Goal: Task Accomplishment & Management: Manage account settings

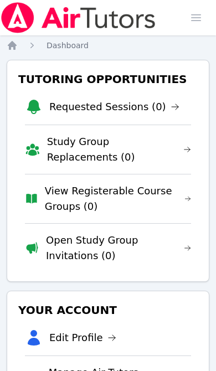
click at [132, 111] on link "Requested Sessions (0)" at bounding box center [114, 106] width 130 height 15
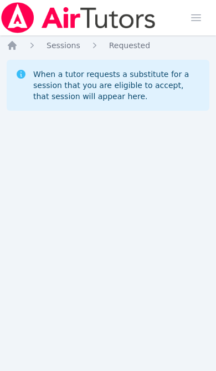
click at [7, 47] on icon "Breadcrumb" at bounding box center [12, 45] width 11 height 11
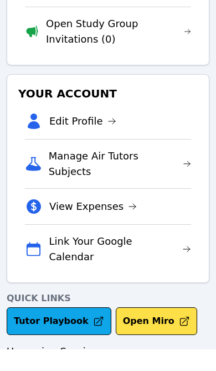
scroll to position [198, 0]
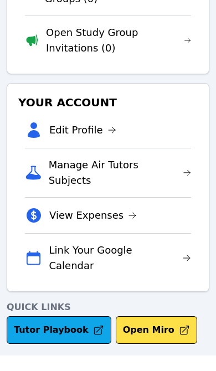
scroll to position [198, 0]
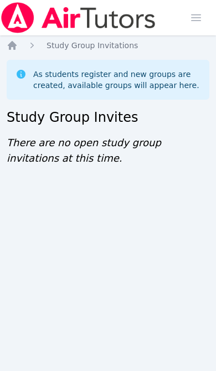
click at [15, 45] on icon "Breadcrumb" at bounding box center [12, 45] width 9 height 9
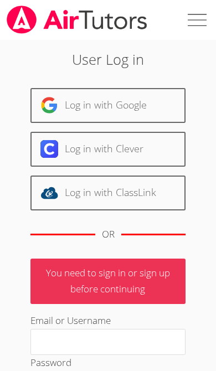
scroll to position [225, 0]
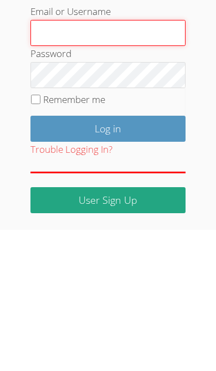
type input "[EMAIL_ADDRESS][DOMAIN_NAME]"
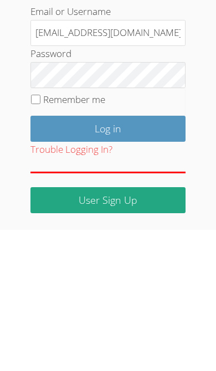
click at [107, 257] on input "Log in" at bounding box center [108, 270] width 156 height 26
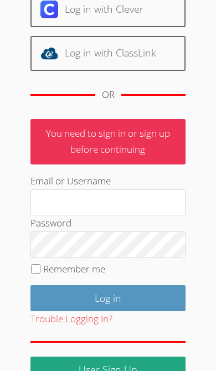
click at [43, 270] on label "Remember me" at bounding box center [74, 268] width 62 height 13
click at [40, 270] on input "Remember me" at bounding box center [35, 268] width 9 height 9
checkbox input "true"
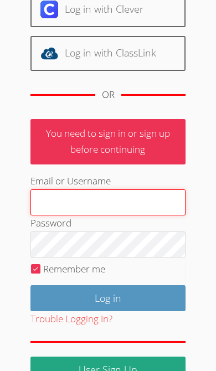
click at [143, 204] on input "Email or Username" at bounding box center [108, 202] width 156 height 27
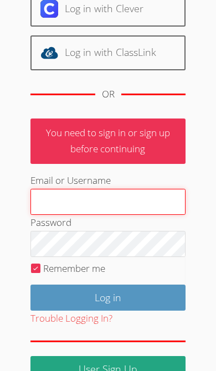
scroll to position [139, 0]
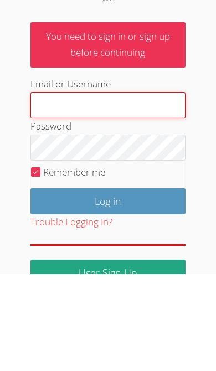
type input "[EMAIL_ADDRESS][DOMAIN_NAME]"
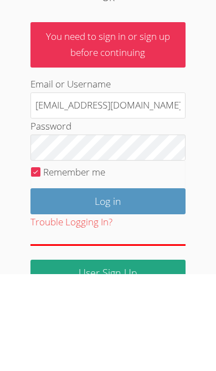
scroll to position [164, 0]
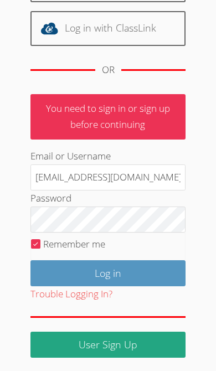
click at [152, 270] on input "Log in" at bounding box center [108, 273] width 156 height 26
